Goal: Book appointment/travel/reservation

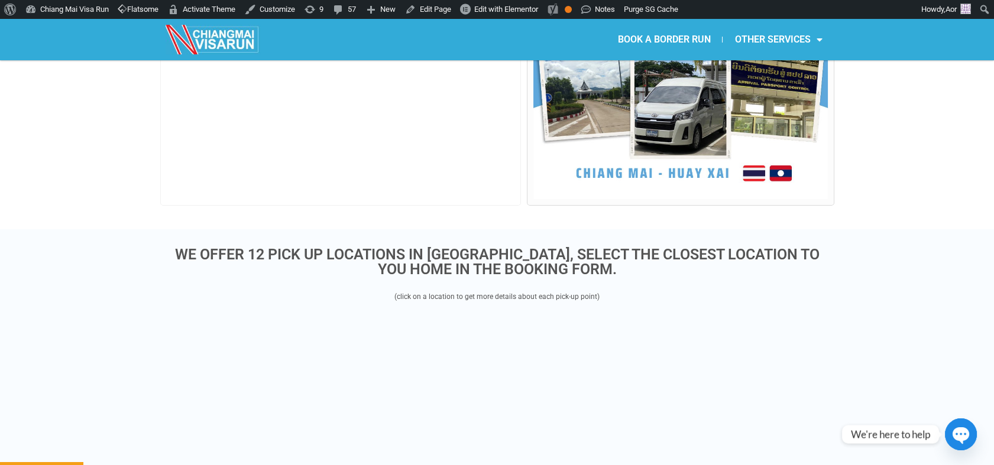
scroll to position [197, 0]
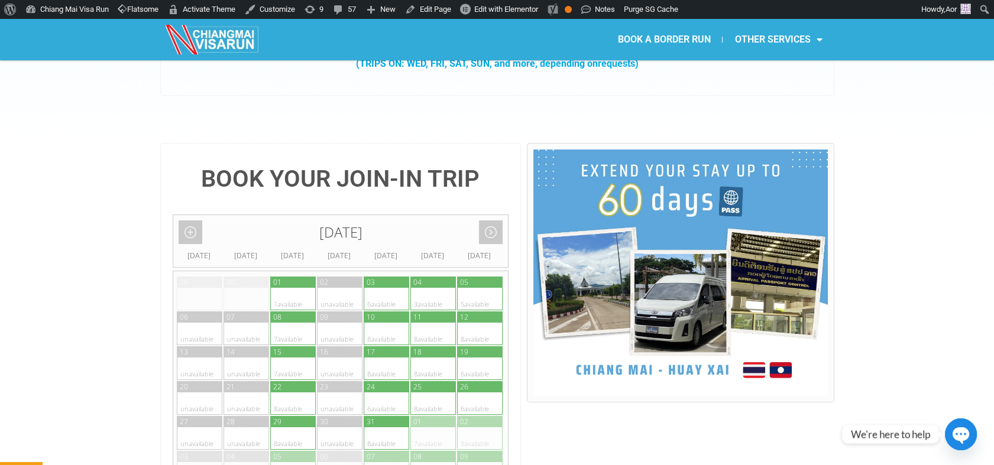
click at [296, 288] on div at bounding box center [304, 299] width 23 height 22
type input "[DATE]"
radio input "true"
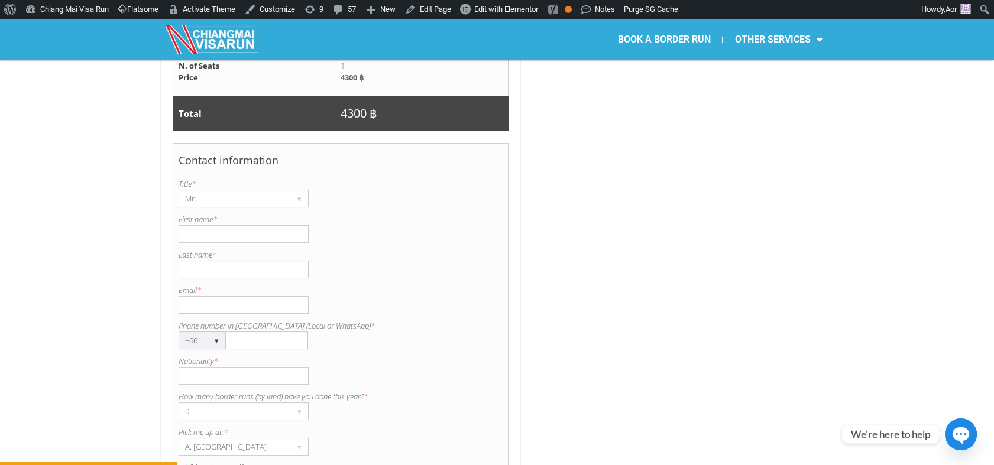
scroll to position [1031, 0]
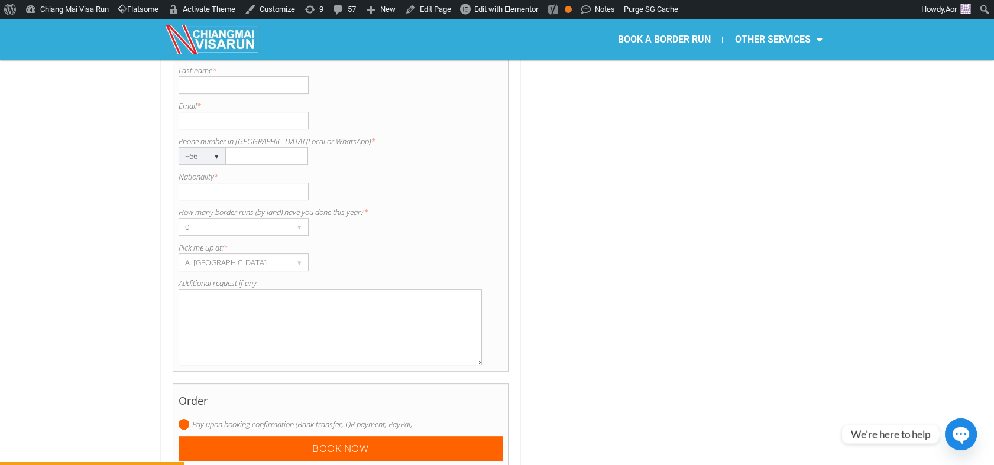
click at [265, 289] on textarea "Additional request if any" at bounding box center [330, 327] width 304 height 76
type textarea "Meet group at the border"
click at [249, 147] on input "Phone number in [GEOGRAPHIC_DATA] (Local or WhatsApp) *" at bounding box center [267, 156] width 82 height 18
paste input "66655025044"
drag, startPoint x: 239, startPoint y: 123, endPoint x: 227, endPoint y: 124, distance: 11.9
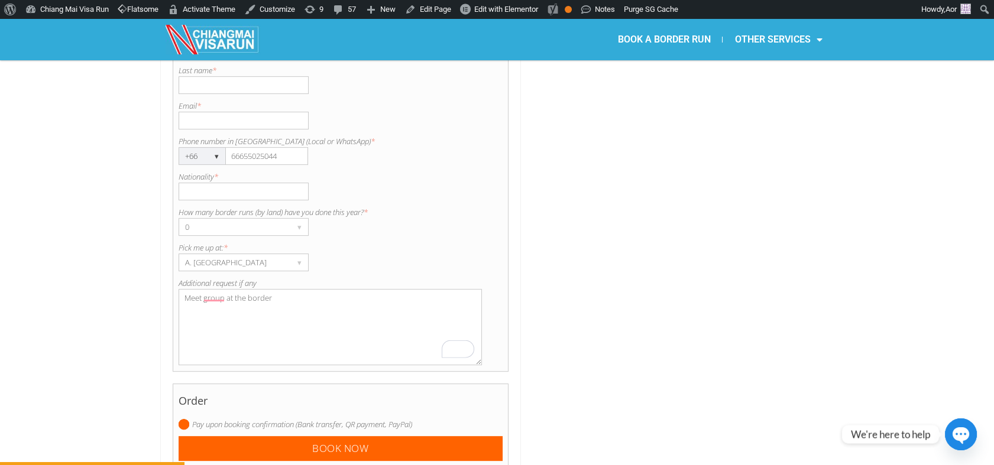
click at [227, 147] on input "66655025044" at bounding box center [267, 156] width 82 height 18
type input "0655025044"
click at [237, 112] on input "Email *" at bounding box center [243, 121] width 130 height 18
paste input "e you an answer [DATE]. In which dates we will g"
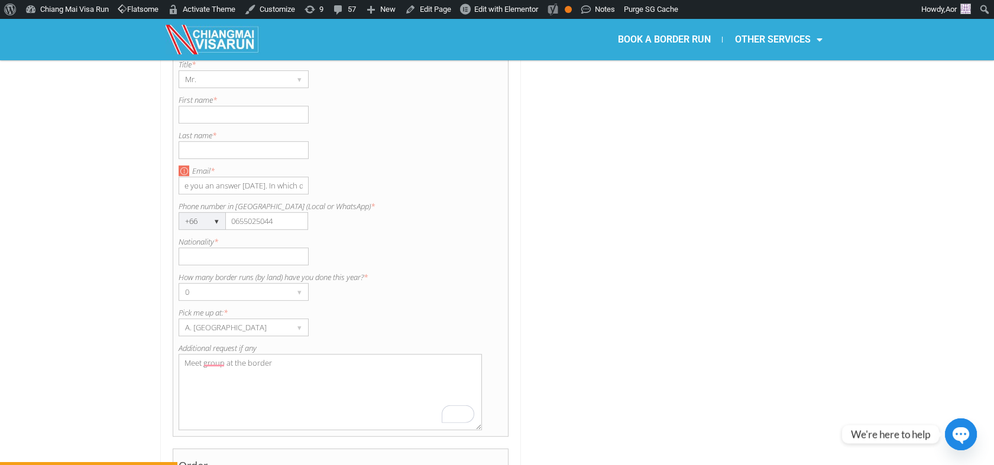
scroll to position [965, 0]
click at [259, 177] on input "e you an answer [DATE]. In which dates we will g" at bounding box center [243, 186] width 130 height 18
paste input "il: [EMAIL_ADDRESS][DOMAIN_NAME]"
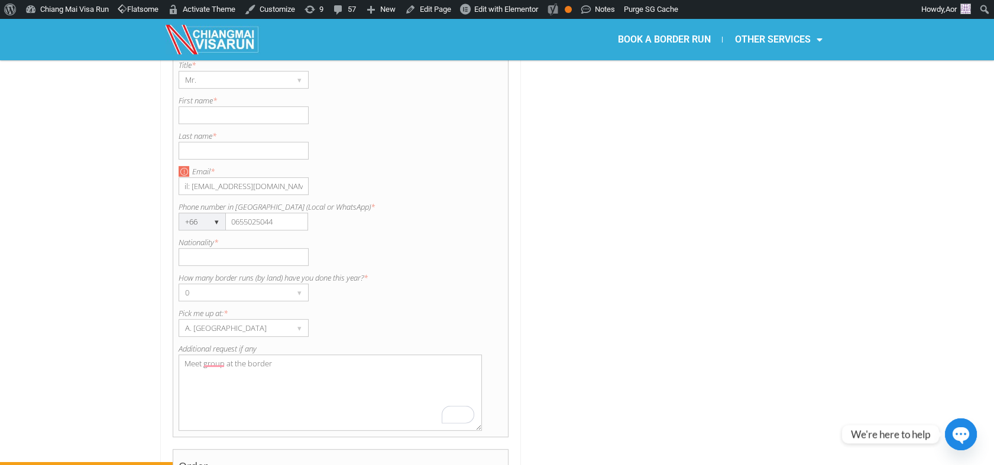
drag, startPoint x: 190, startPoint y: 154, endPoint x: 167, endPoint y: 153, distance: 23.7
type input "[EMAIL_ADDRESS][DOMAIN_NAME]"
click at [258, 355] on textarea "Meet the group at the border" at bounding box center [330, 393] width 304 height 76
type textarea "Meet the group at [GEOGRAPHIC_DATA] border"
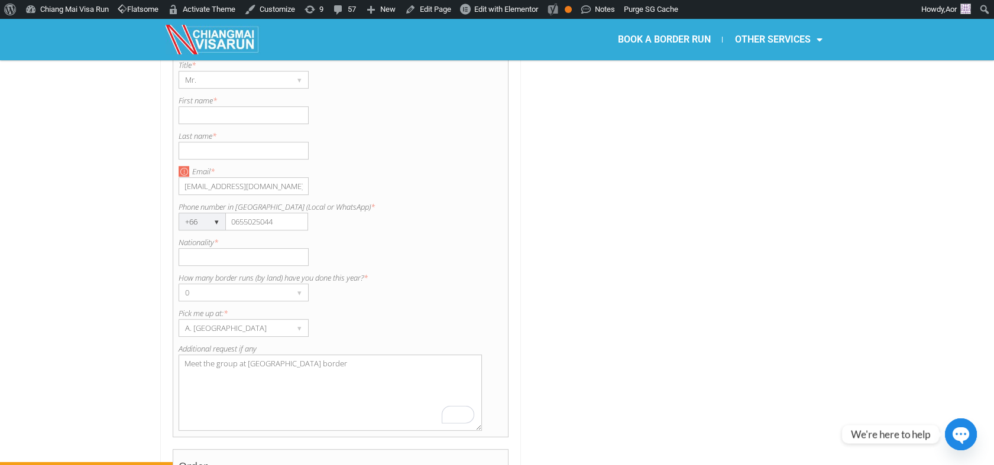
click at [264, 248] on input "Nationality *" at bounding box center [243, 257] width 130 height 18
type input "Philippine"
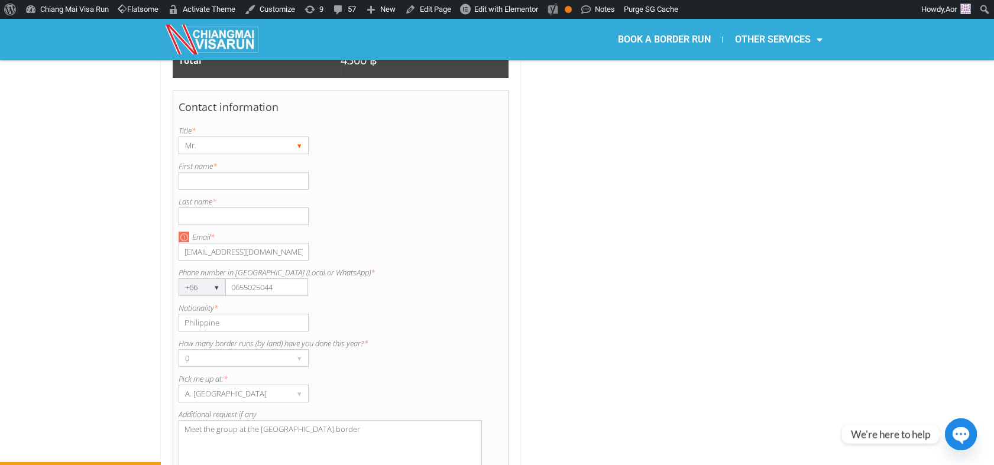
type textarea "Meet the group at the [GEOGRAPHIC_DATA] border"
click at [271, 137] on div "Mr." at bounding box center [232, 145] width 106 height 17
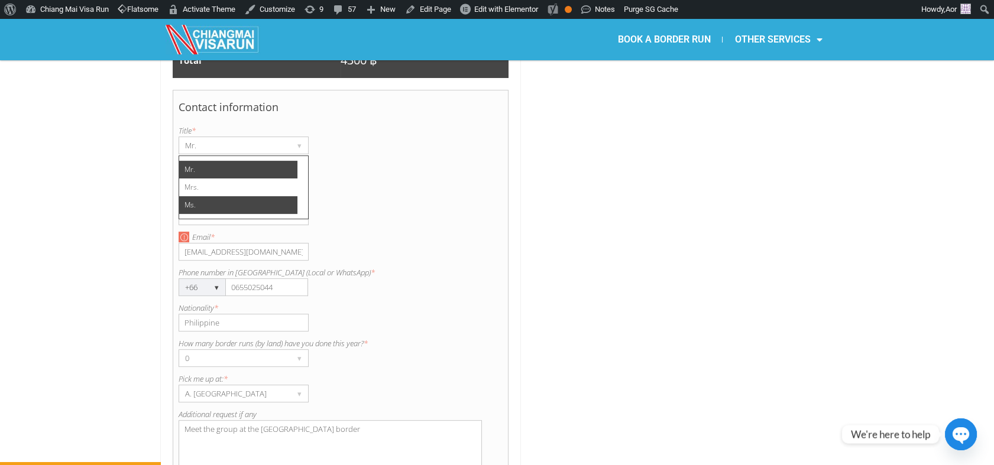
click at [215, 196] on li "Ms." at bounding box center [238, 205] width 118 height 18
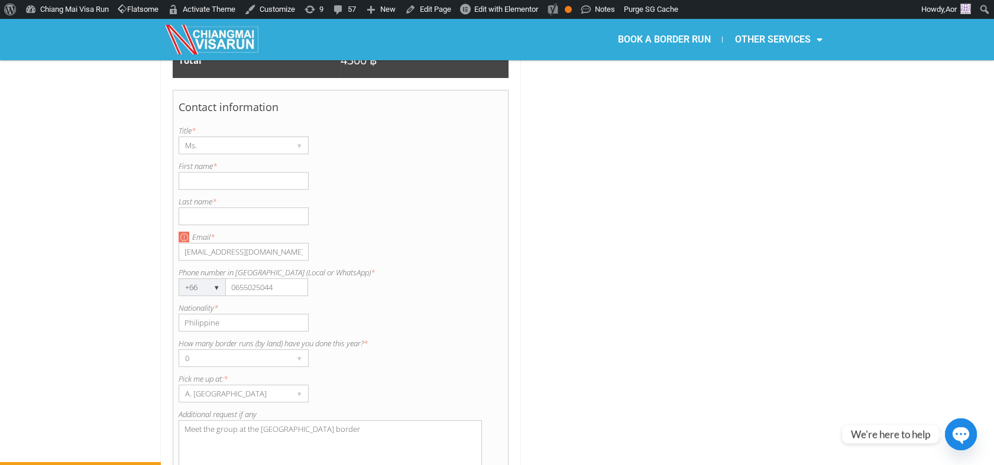
click at [205, 172] on input "First name *" at bounding box center [243, 181] width 130 height 18
type input "[PERSON_NAME] [PERSON_NAME]"
click at [221, 207] on input "Last name *" at bounding box center [243, 216] width 130 height 18
type input "Bassig"
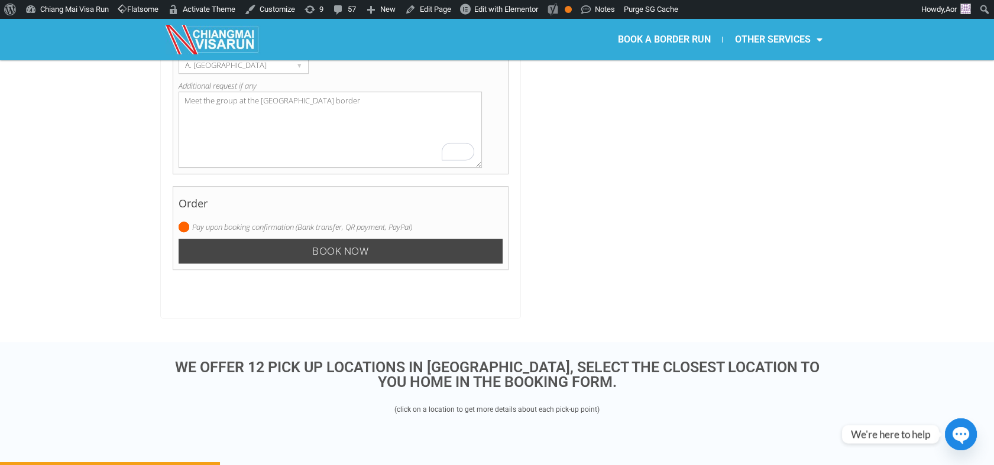
click at [325, 239] on input "Book now" at bounding box center [340, 251] width 324 height 25
click at [405, 239] on input "Book now" at bounding box center [340, 251] width 324 height 25
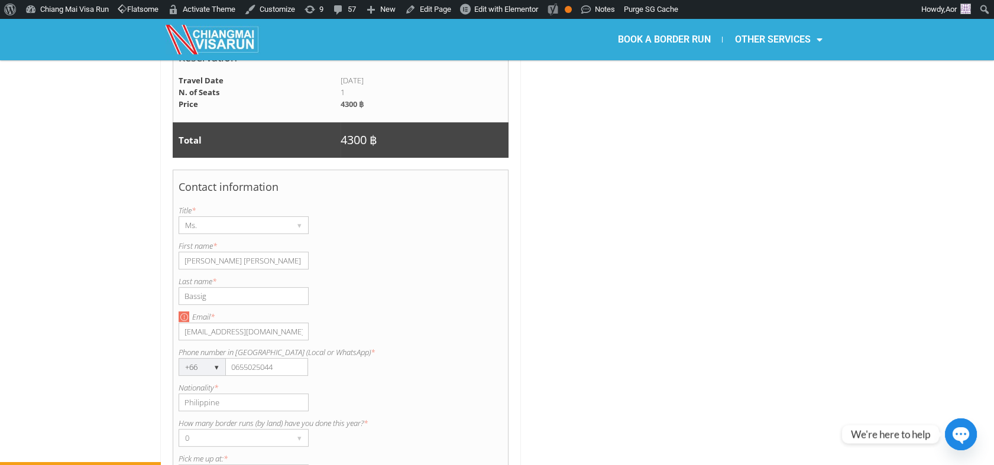
scroll to position [900, 0]
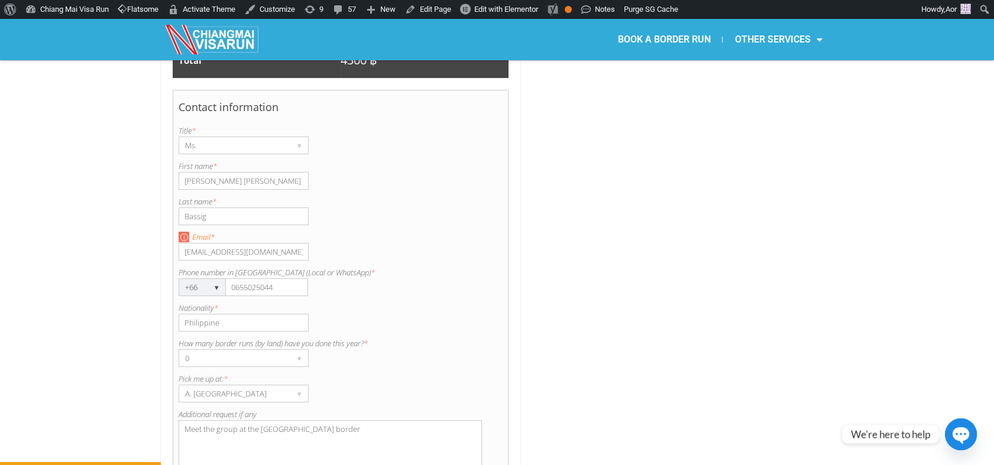
drag, startPoint x: 189, startPoint y: 224, endPoint x: 208, endPoint y: 210, distance: 23.6
click at [189, 243] on input "[EMAIL_ADDRESS][DOMAIN_NAME]" at bounding box center [243, 252] width 130 height 18
type input "[EMAIL_ADDRESS][DOMAIN_NAME]"
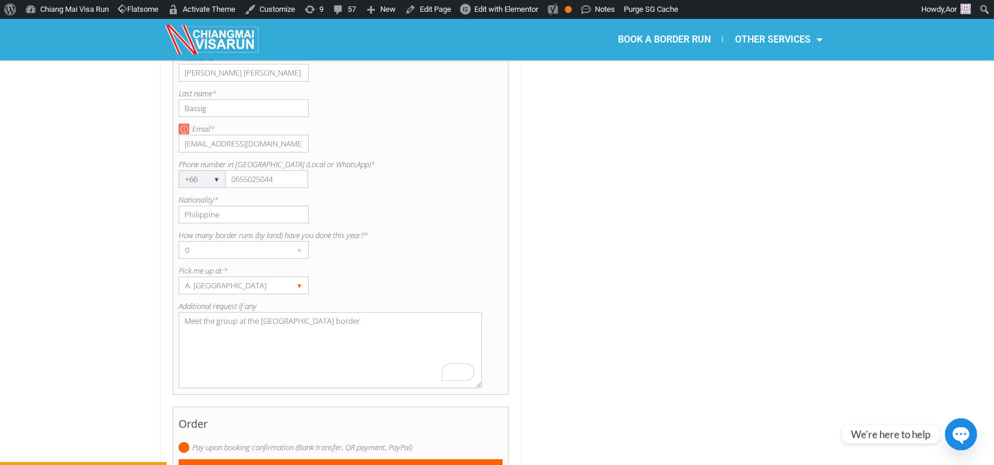
scroll to position [1031, 0]
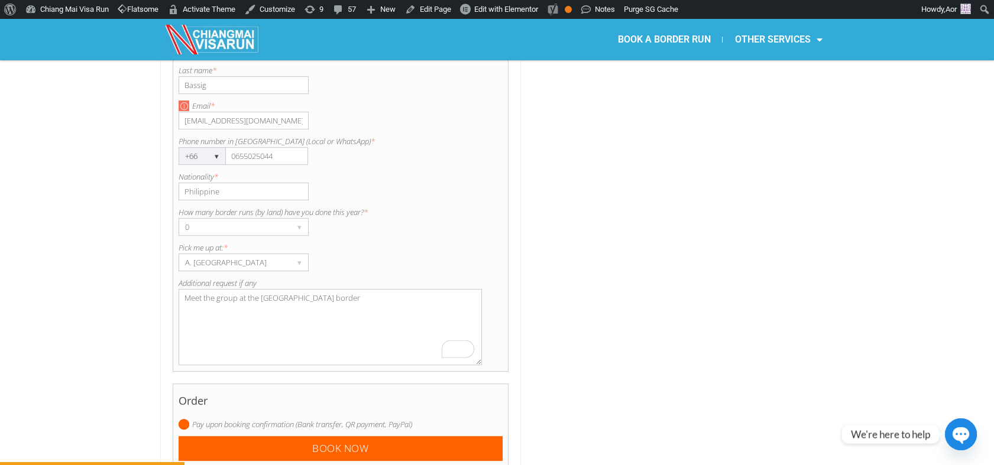
click at [267, 183] on input "Philippine" at bounding box center [243, 192] width 130 height 18
type input "Philippine"
drag, startPoint x: 296, startPoint y: 312, endPoint x: 303, endPoint y: 326, distance: 15.3
click at [296, 312] on textarea "Meet the group at the [GEOGRAPHIC_DATA] border" at bounding box center [330, 327] width 304 height 76
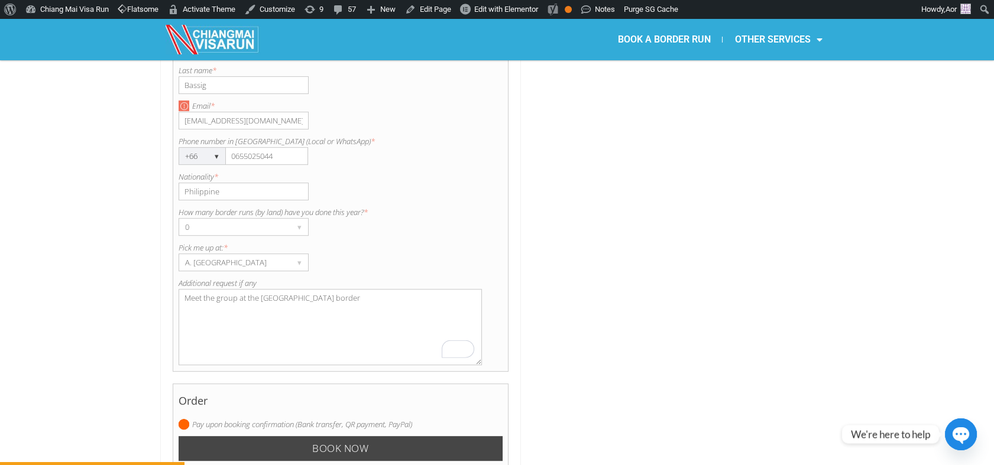
click at [330, 436] on input "Book now" at bounding box center [340, 448] width 324 height 25
drag, startPoint x: 343, startPoint y: 411, endPoint x: 369, endPoint y: 423, distance: 28.0
click at [352, 436] on input "Book now" at bounding box center [340, 448] width 324 height 25
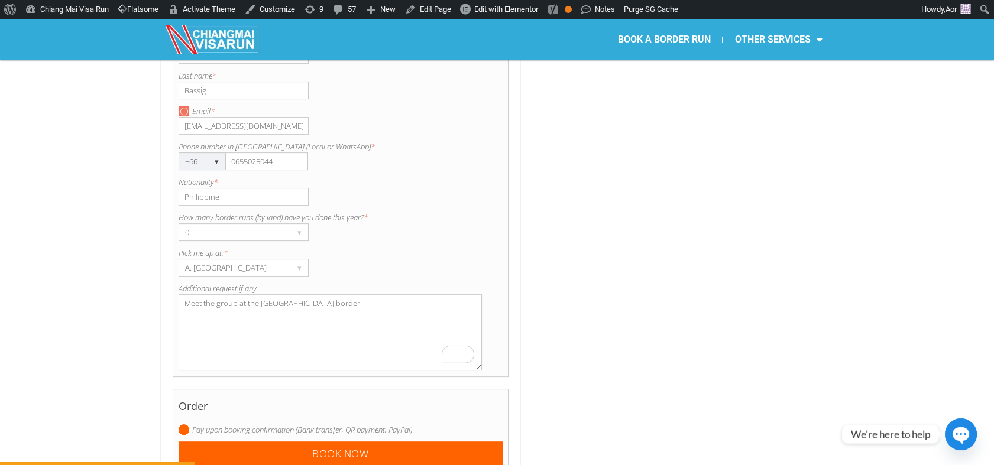
scroll to position [1097, 0]
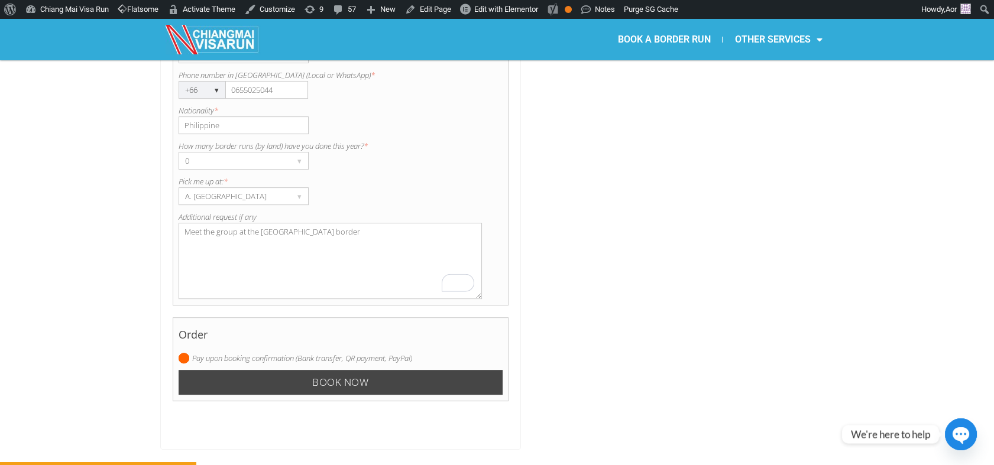
click at [293, 370] on input "Book now" at bounding box center [340, 382] width 324 height 25
click at [294, 370] on input "Book now" at bounding box center [340, 382] width 324 height 25
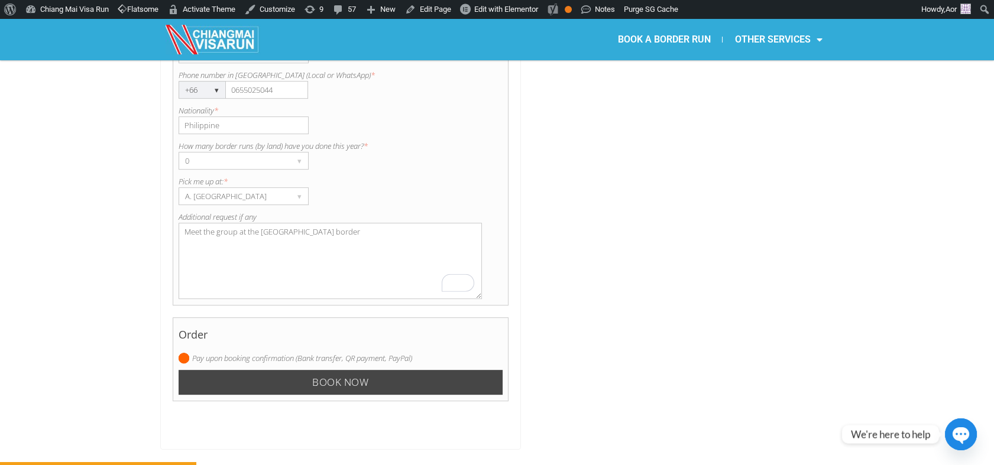
click at [294, 370] on input "Book now" at bounding box center [340, 382] width 324 height 25
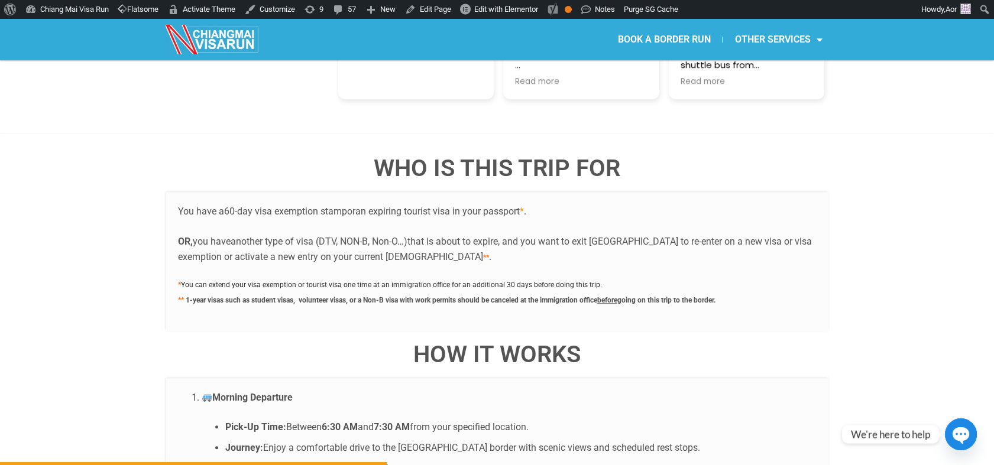
scroll to position [2345, 0]
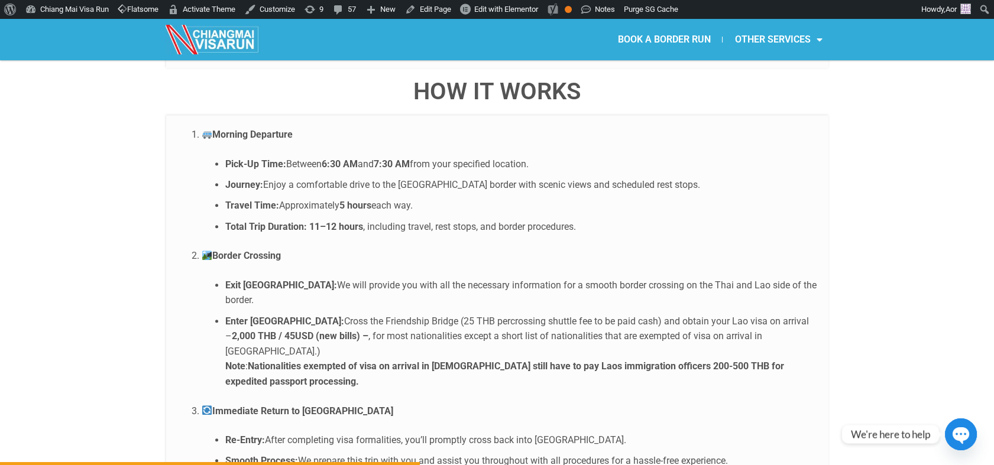
drag, startPoint x: 710, startPoint y: 304, endPoint x: 715, endPoint y: 318, distance: 15.0
click at [715, 318] on li "Enter [GEOGRAPHIC_DATA]: Cross the Friendship Bridge (25 THB percrossing shuttl…" at bounding box center [520, 352] width 591 height 76
copy strong "expedited passport processing."
